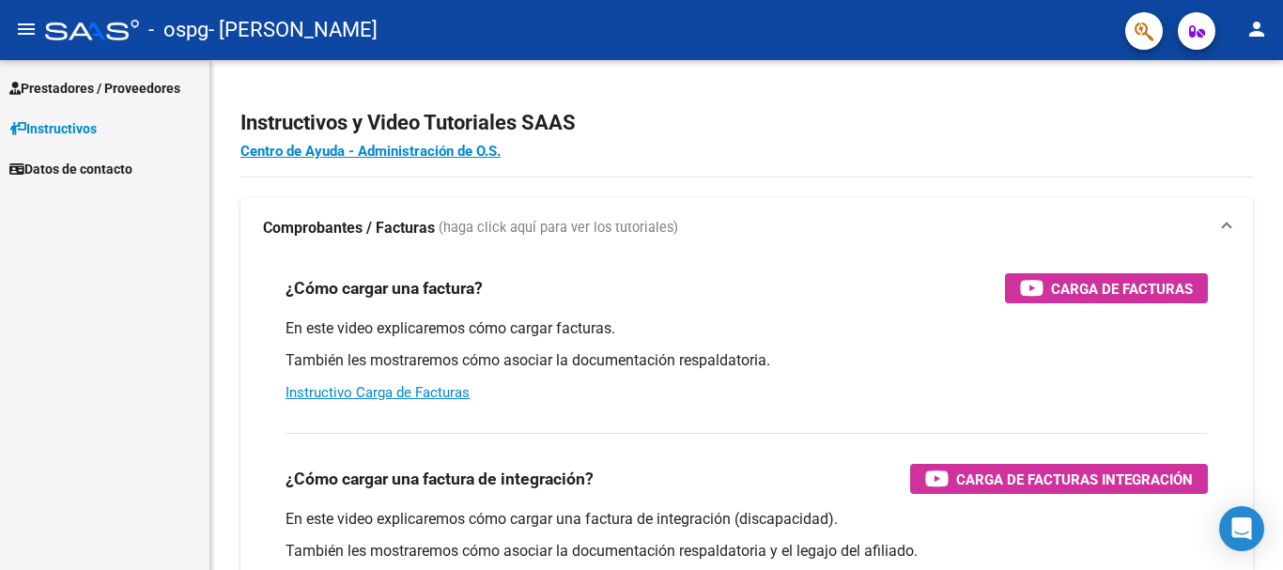
click at [61, 116] on link "Instructivos" at bounding box center [104, 128] width 209 height 40
click at [66, 95] on span "Prestadores / Proveedores" at bounding box center [94, 88] width 171 height 21
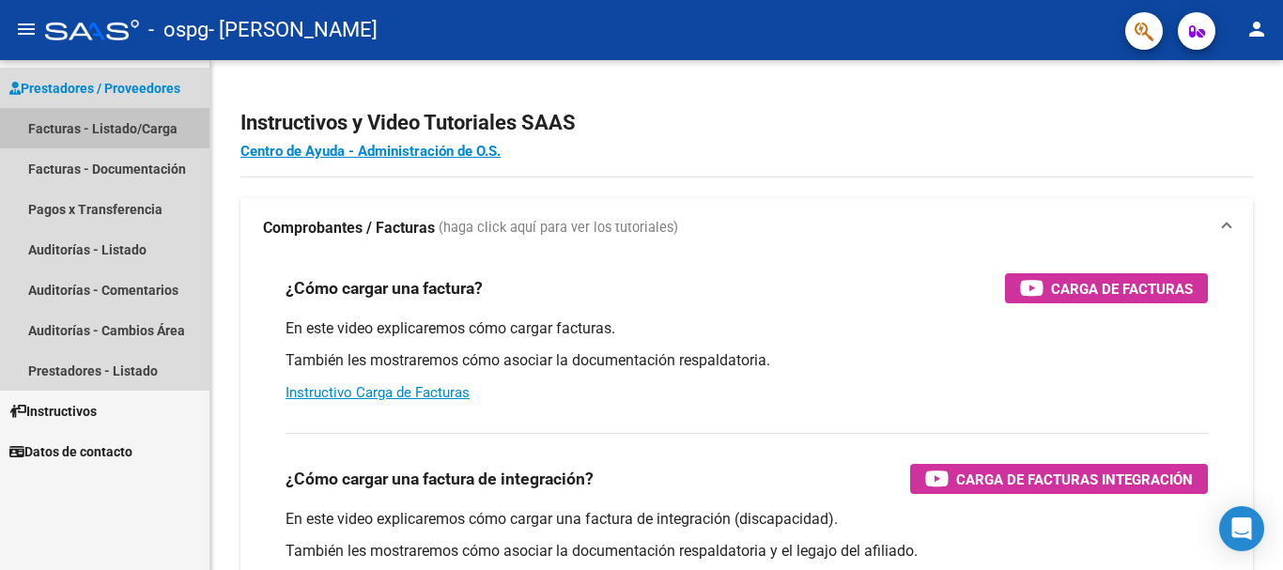
click at [68, 121] on link "Facturas - Listado/Carga" at bounding box center [104, 128] width 209 height 40
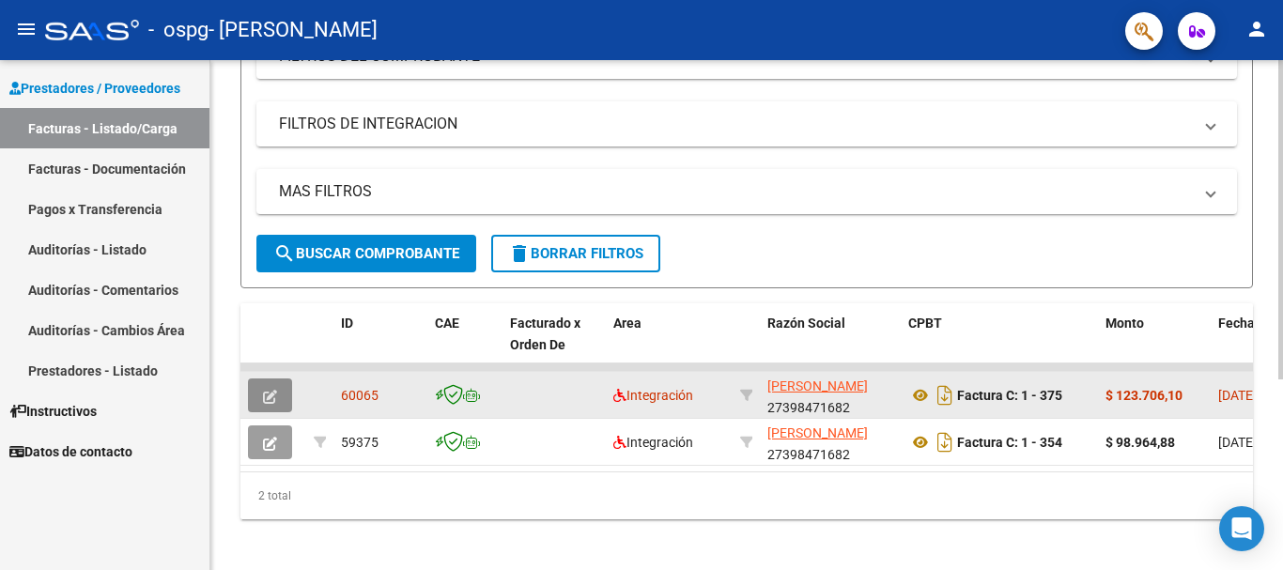
click at [277, 390] on button "button" at bounding box center [270, 396] width 44 height 34
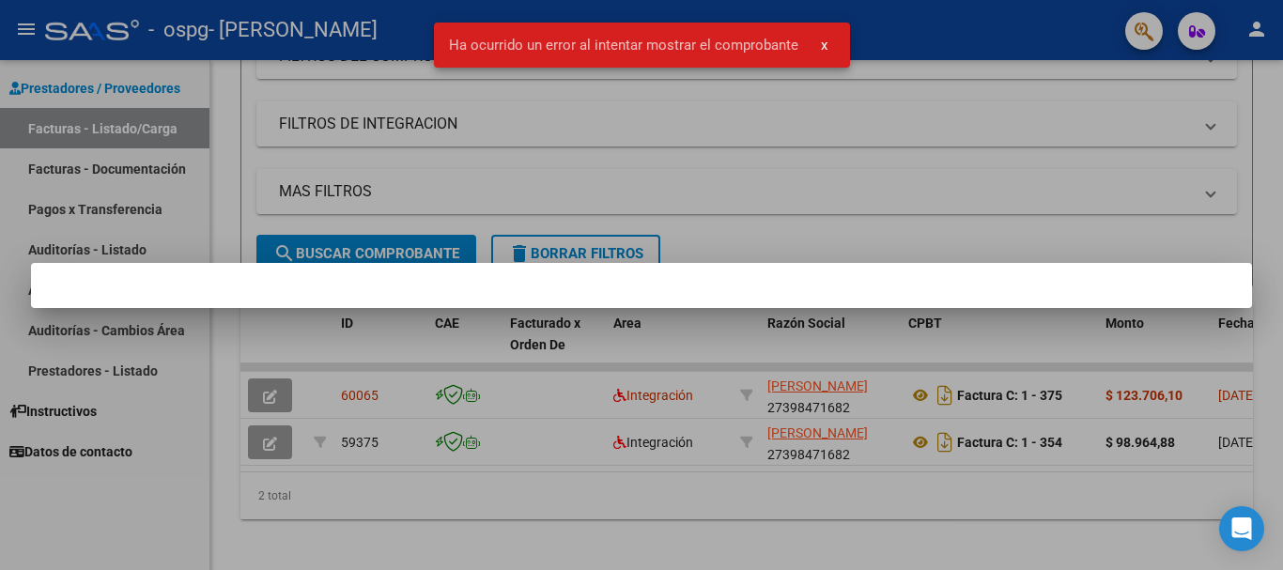
click at [825, 39] on span "x" at bounding box center [824, 45] width 7 height 17
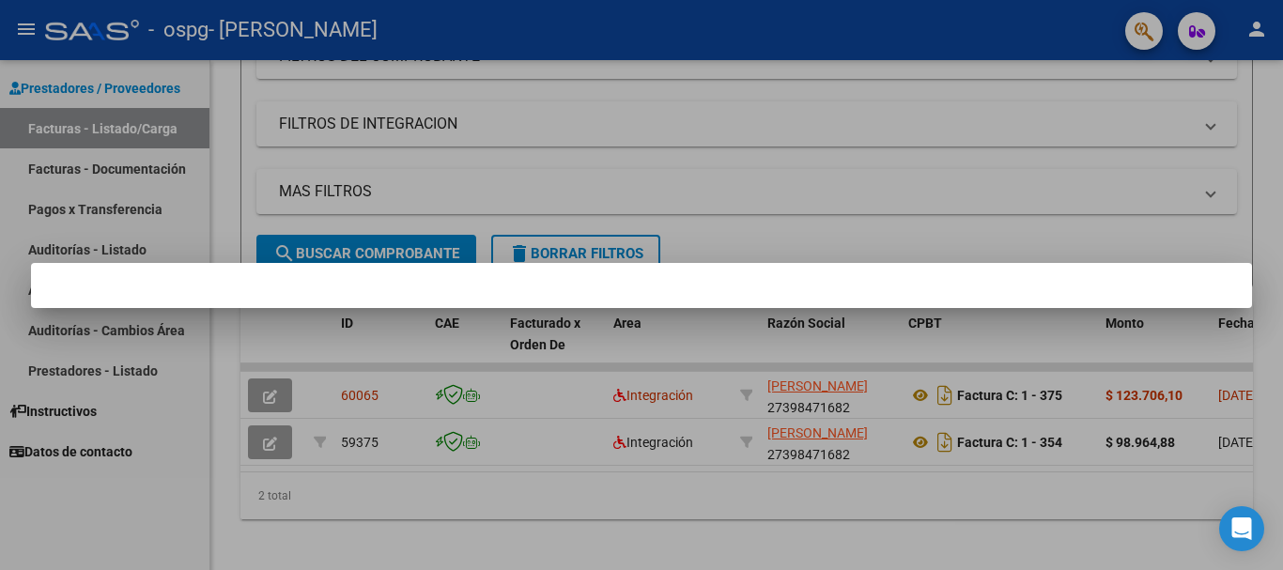
drag, startPoint x: 486, startPoint y: 483, endPoint x: 593, endPoint y: 487, distance: 107.1
click at [593, 487] on div at bounding box center [641, 285] width 1283 height 570
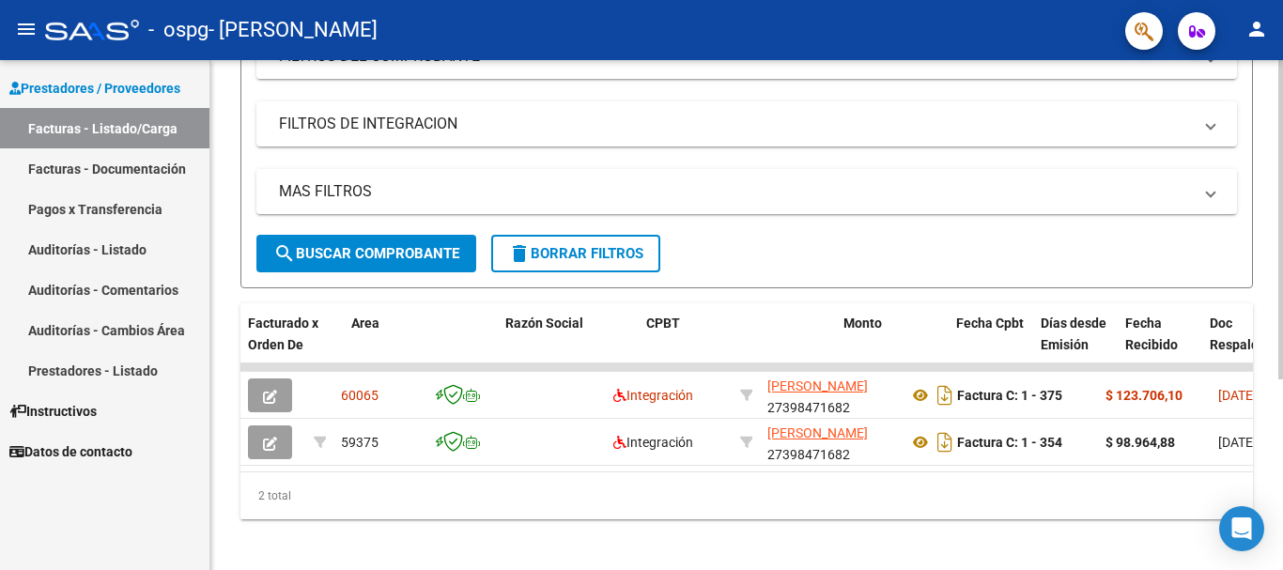
scroll to position [0, 399]
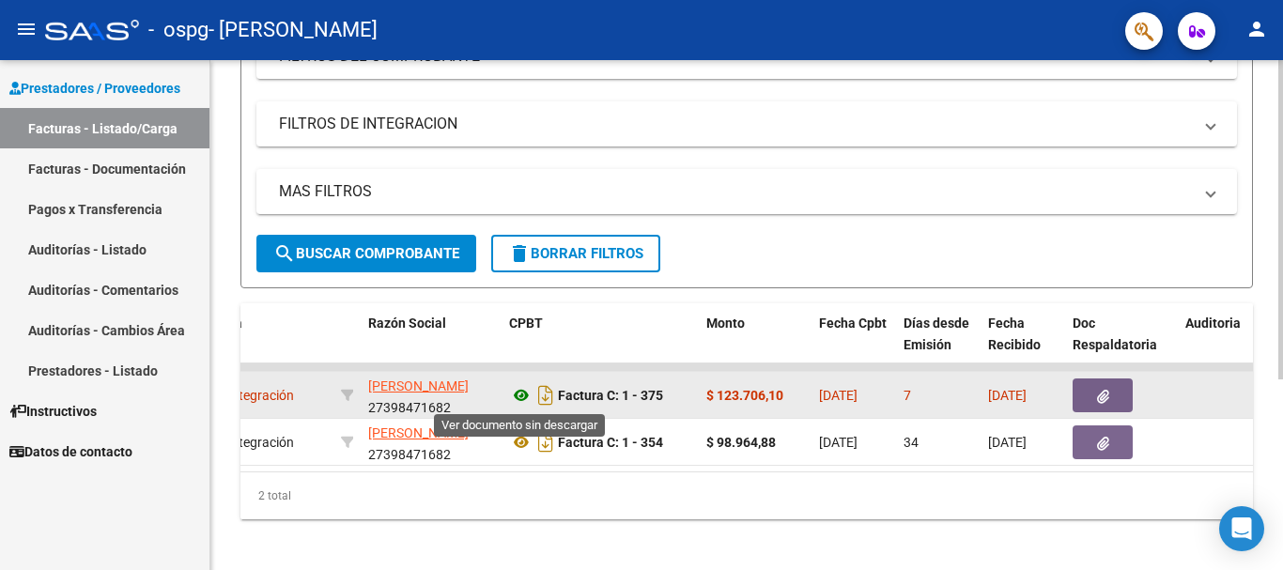
click at [519, 395] on icon at bounding box center [521, 395] width 24 height 23
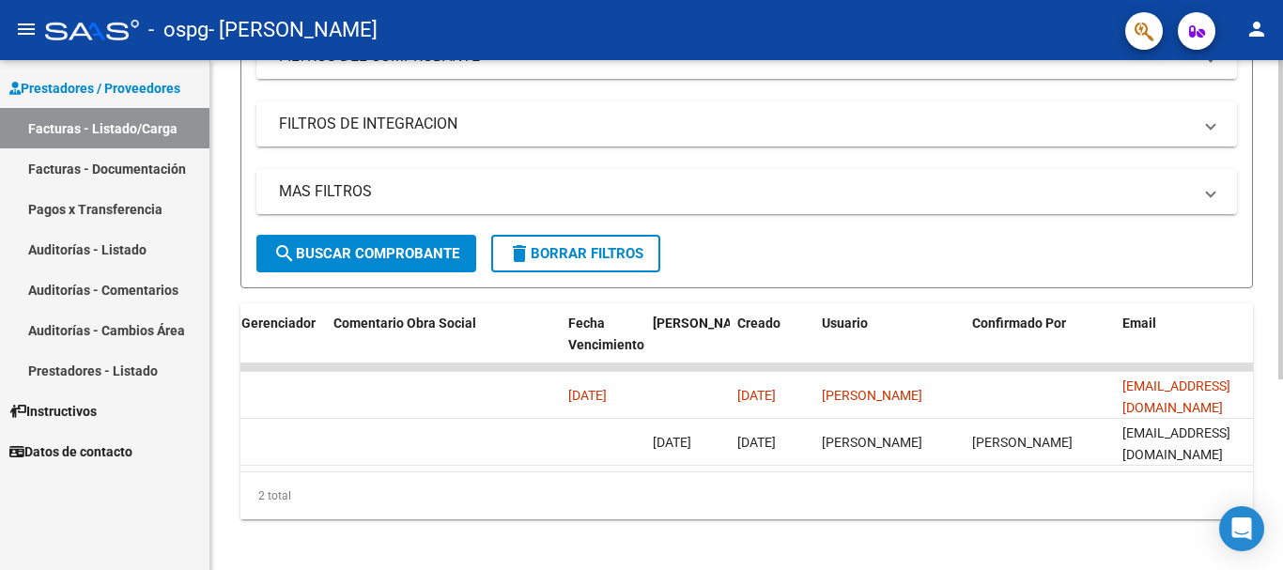
scroll to position [0, 2948]
